Goal: Check status: Check status

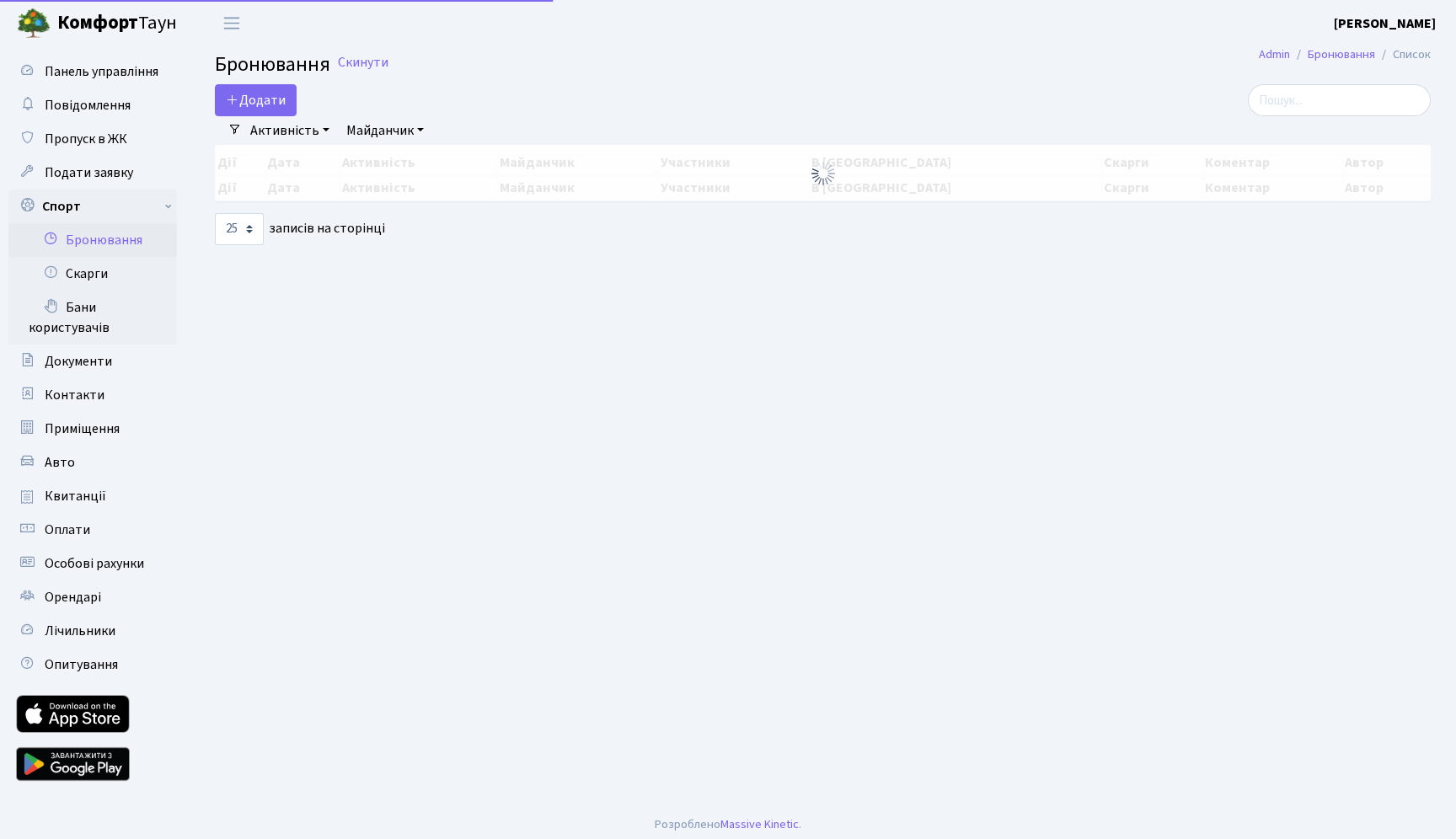
select select "25"
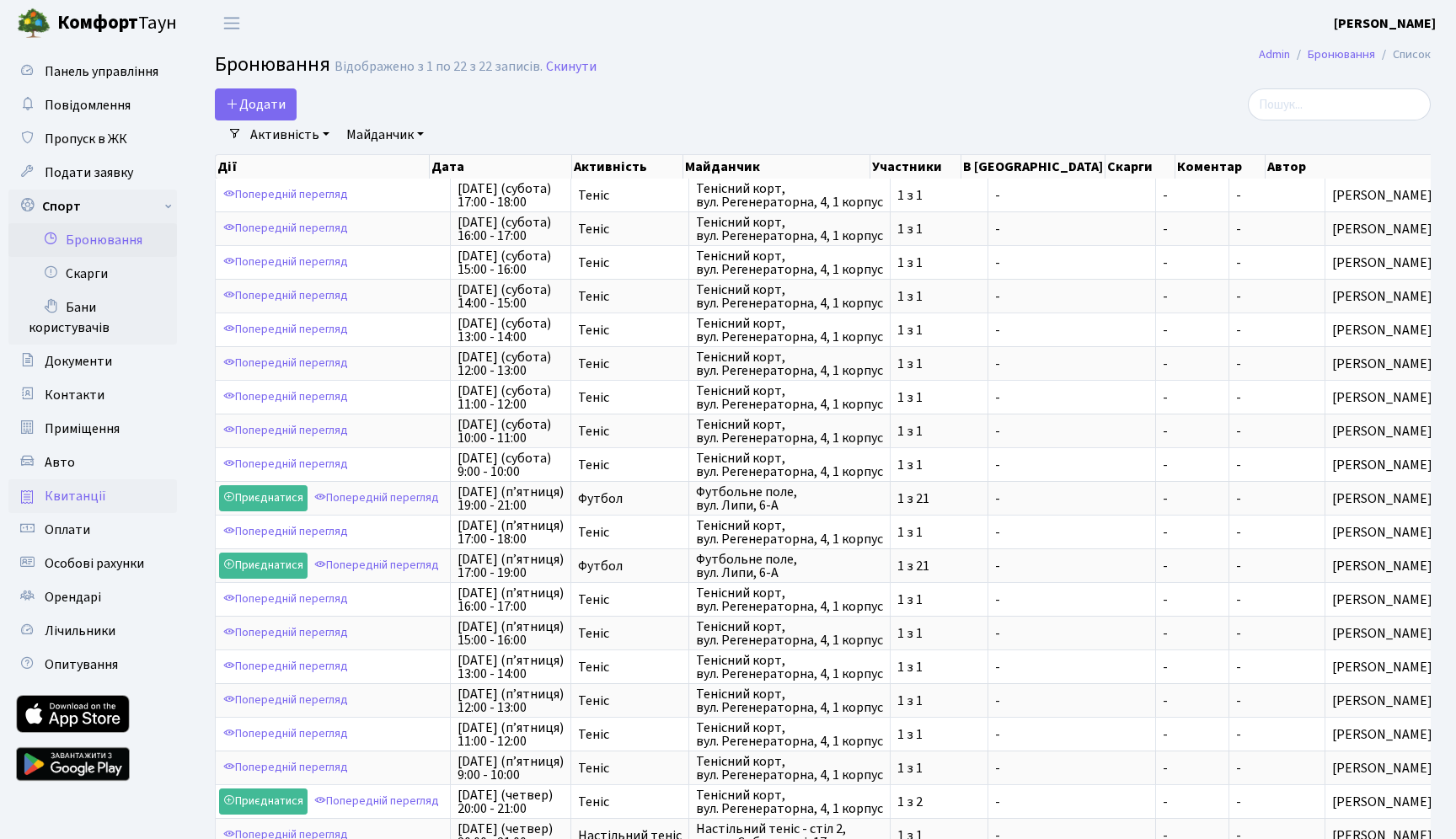
click at [61, 499] on span "Квитанції" at bounding box center [75, 497] width 61 height 19
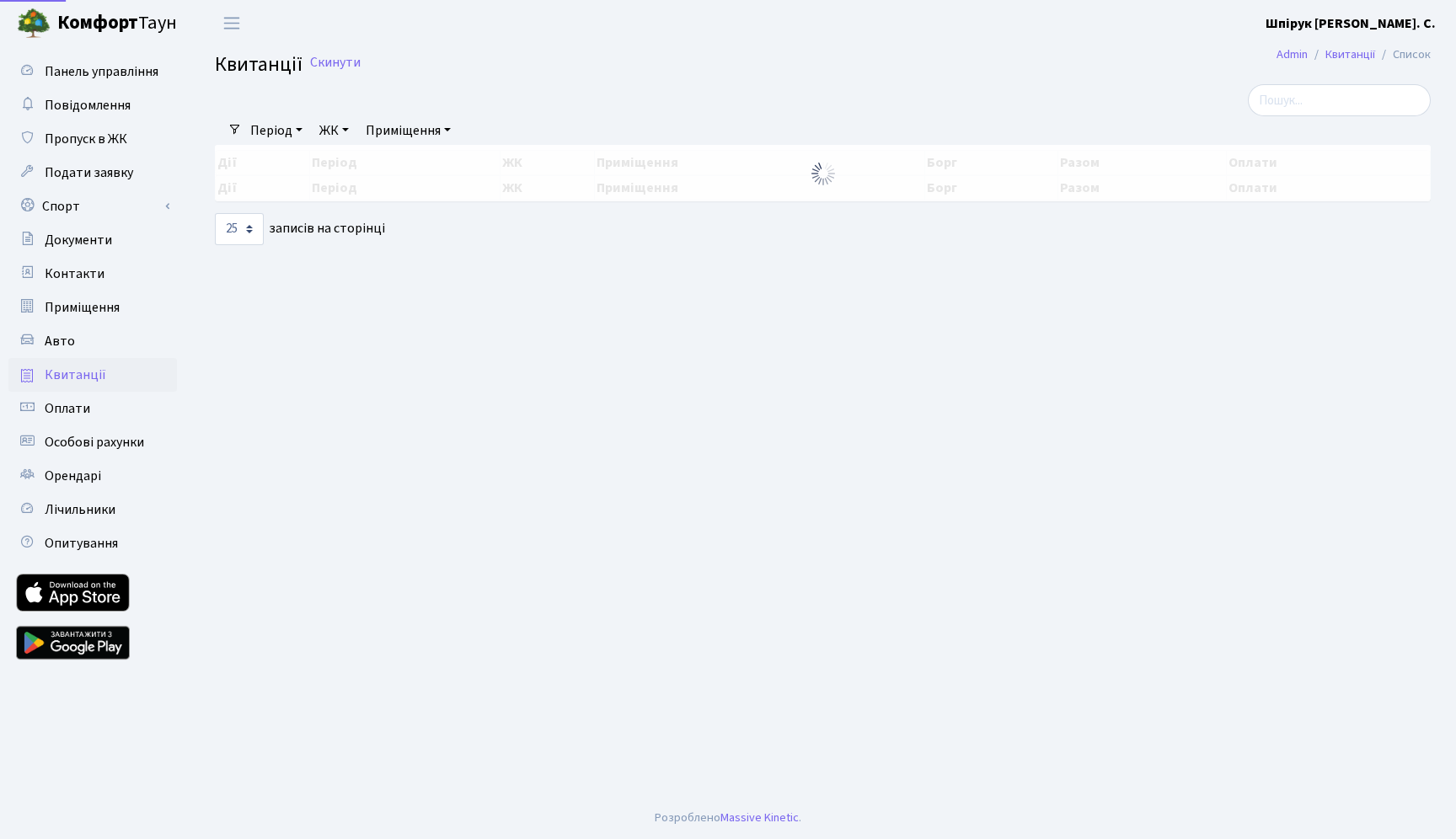
select select "25"
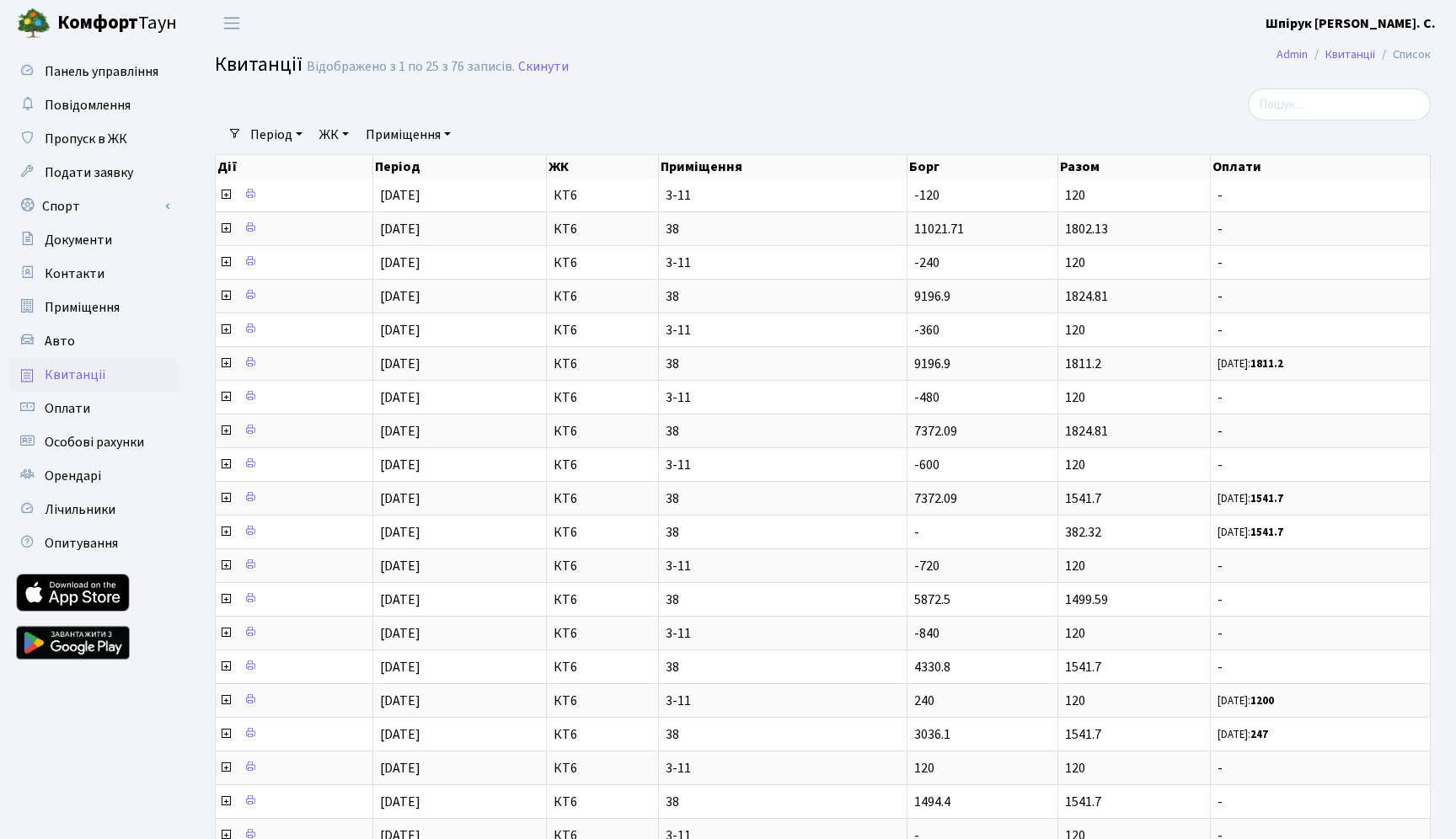
click at [947, 176] on th "Борг" at bounding box center [982, 166] width 150 height 24
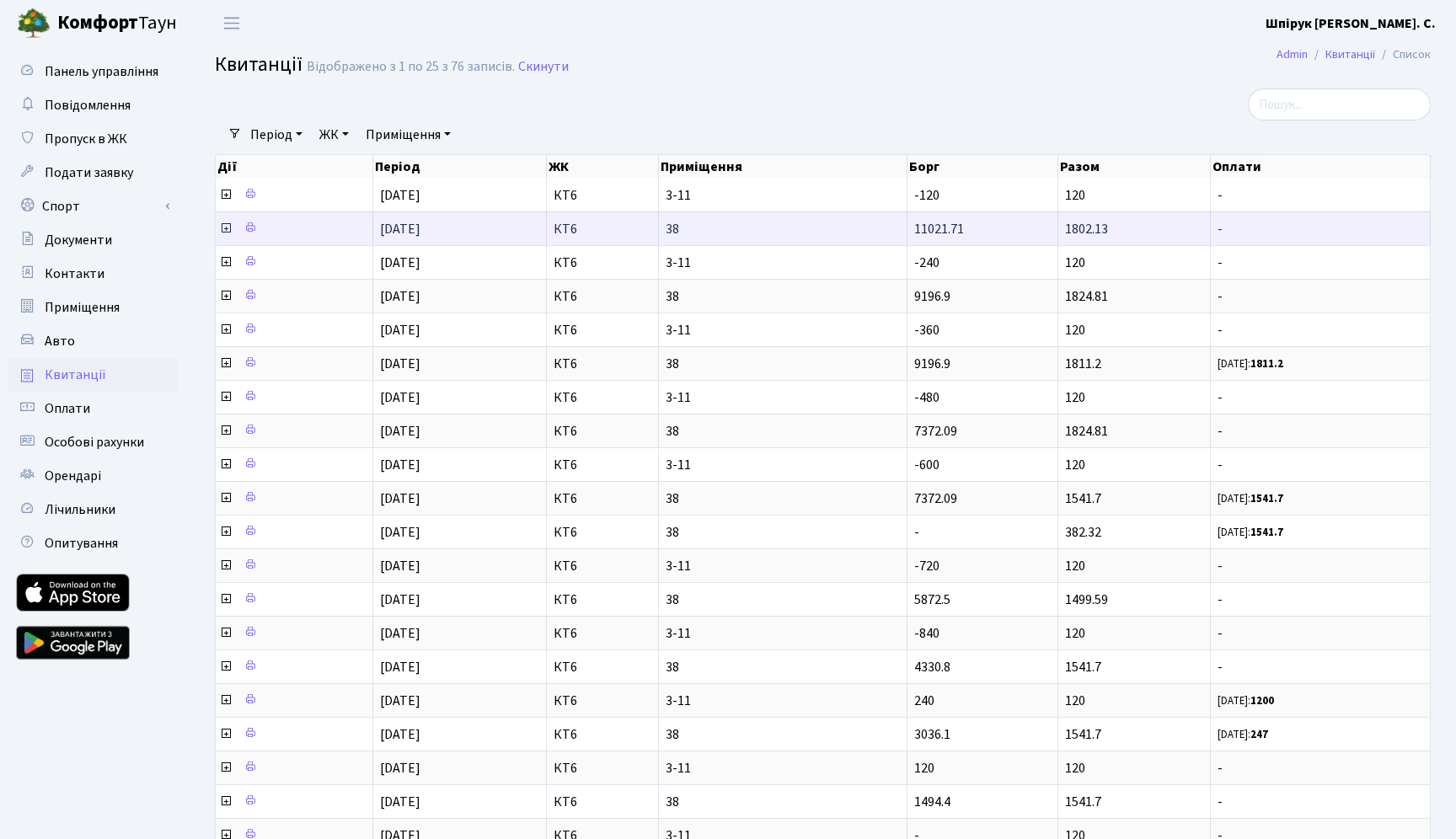
click at [901, 225] on td "38" at bounding box center [783, 229] width 249 height 34
click at [1231, 229] on span "-" at bounding box center [1320, 229] width 205 height 13
click at [979, 223] on td "11021.71" at bounding box center [982, 229] width 150 height 34
click at [964, 223] on span "11021.71" at bounding box center [939, 229] width 50 height 19
click at [226, 231] on icon at bounding box center [226, 228] width 13 height 13
